Goal: Task Accomplishment & Management: Manage account settings

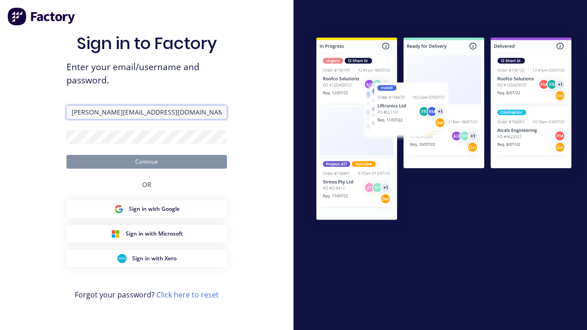
type input "[PERSON_NAME][EMAIL_ADDRESS][DOMAIN_NAME]"
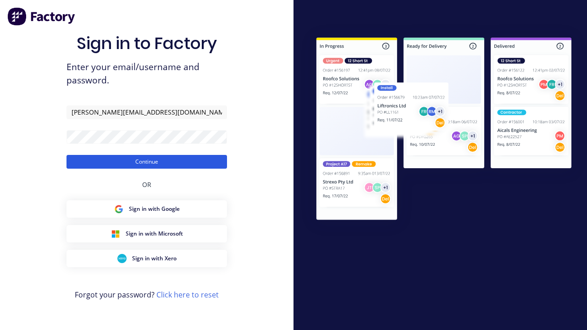
click at [147, 161] on button "Continue" at bounding box center [147, 162] width 161 height 14
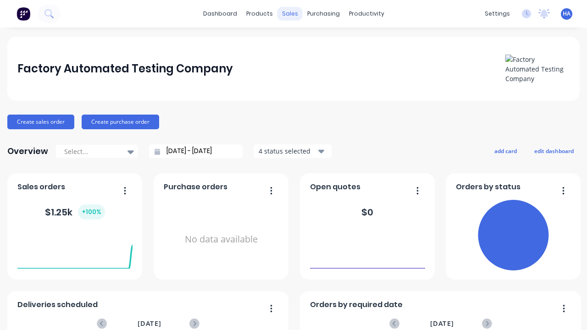
click at [290, 14] on div "sales" at bounding box center [290, 14] width 25 height 14
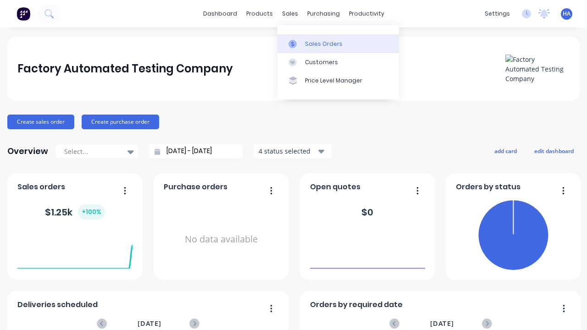
click at [338, 44] on div "Sales Orders" at bounding box center [324, 44] width 38 height 8
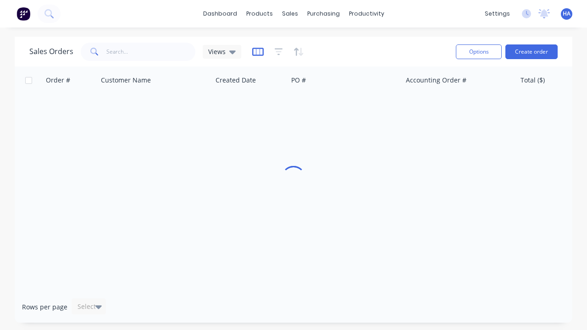
click at [258, 51] on icon "button" at bounding box center [257, 51] width 11 height 9
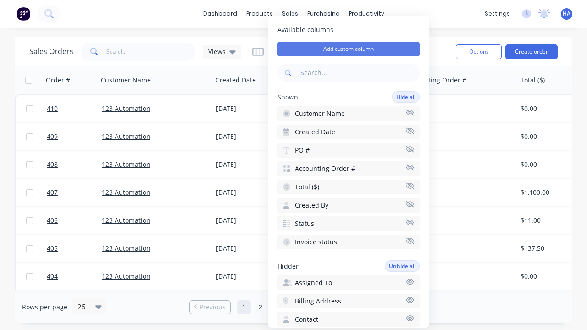
click at [349, 49] on button "Add custom column" at bounding box center [349, 49] width 142 height 15
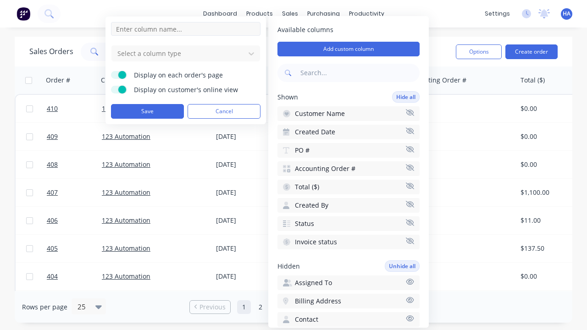
click at [186, 29] on input at bounding box center [186, 29] width 150 height 14
type input "New Custom Number Column"
click at [178, 53] on div at bounding box center [179, 53] width 124 height 11
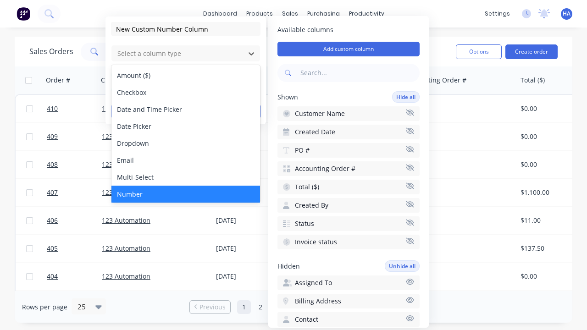
click at [186, 194] on div "Number" at bounding box center [185, 194] width 149 height 17
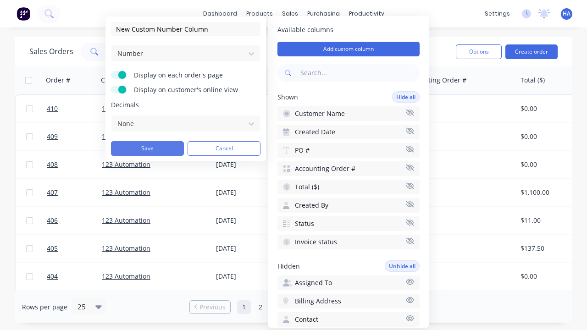
click at [147, 149] on button "Save" at bounding box center [147, 148] width 73 height 15
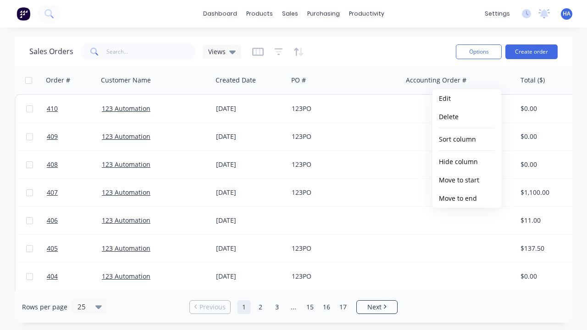
scroll to position [0, 444]
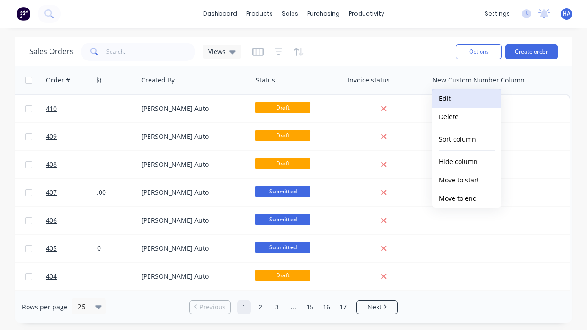
click at [467, 99] on button "Edit" at bounding box center [467, 98] width 69 height 18
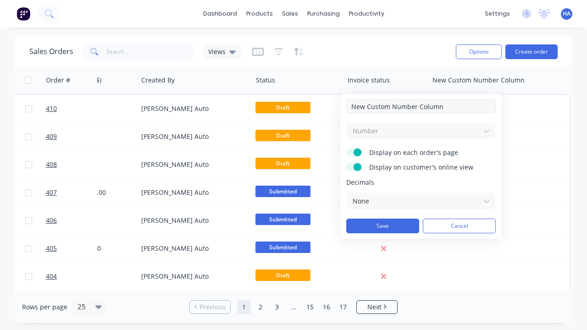
click at [421, 106] on input "New Custom Number Column" at bounding box center [421, 107] width 150 height 14
type input "New Custom Number Column - Updated"
click at [383, 226] on button "Save" at bounding box center [382, 226] width 73 height 15
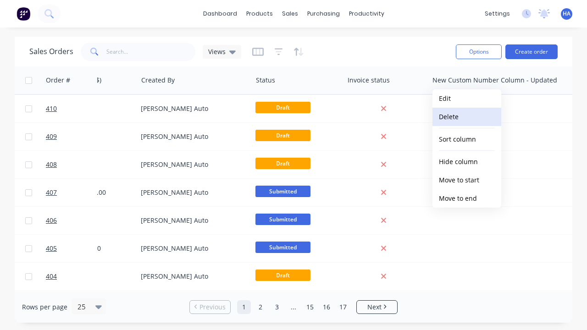
click at [467, 117] on button "Delete" at bounding box center [467, 117] width 69 height 18
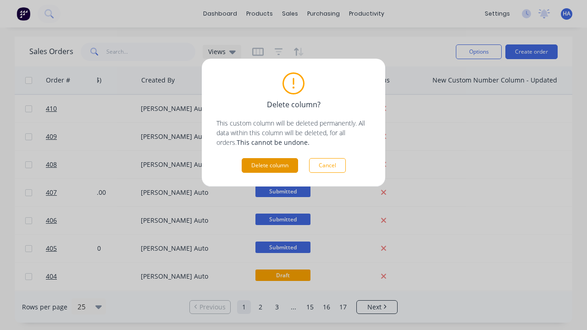
click at [270, 166] on button "Delete column" at bounding box center [270, 165] width 56 height 15
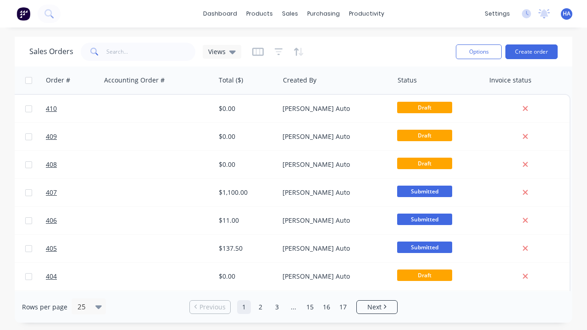
scroll to position [0, 302]
